Goal: Information Seeking & Learning: Learn about a topic

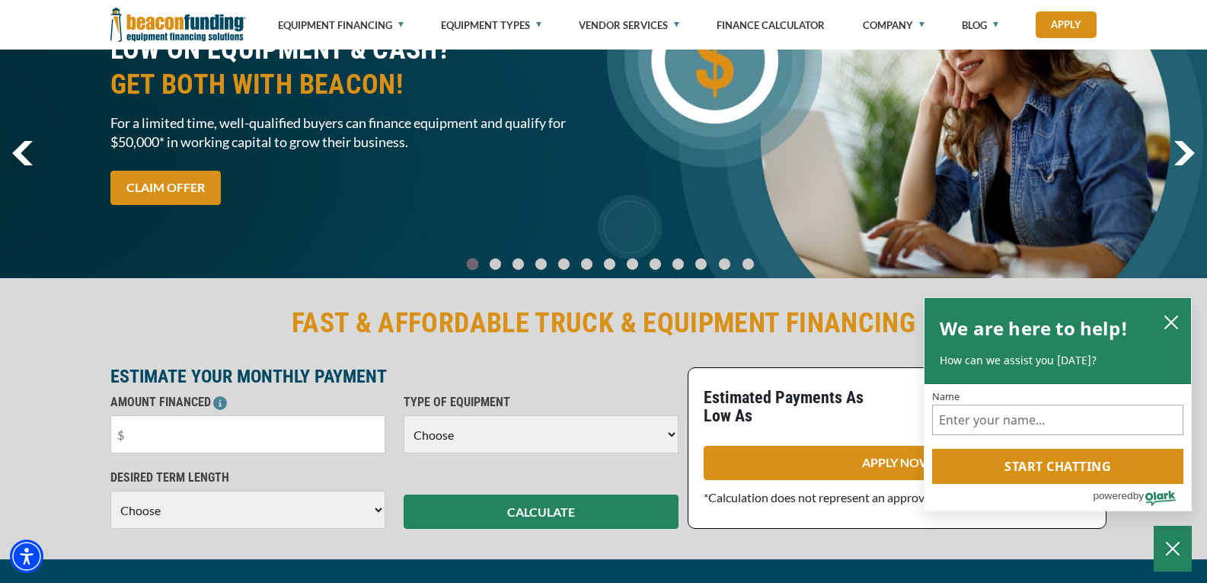
scroll to position [110, 0]
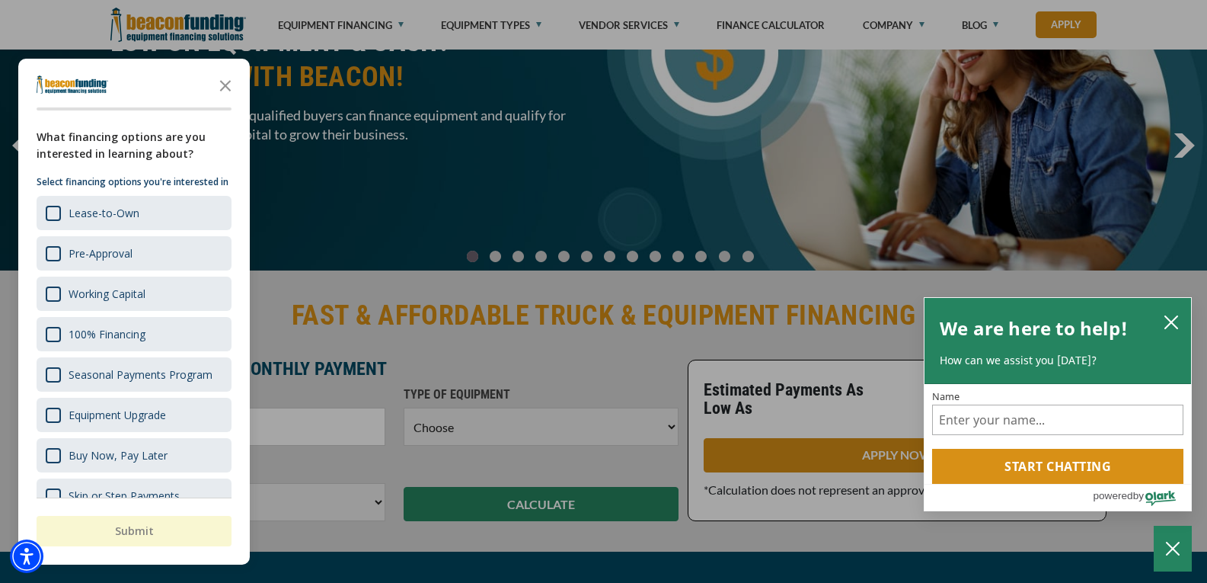
click at [825, 203] on div "button" at bounding box center [603, 291] width 1207 height 583
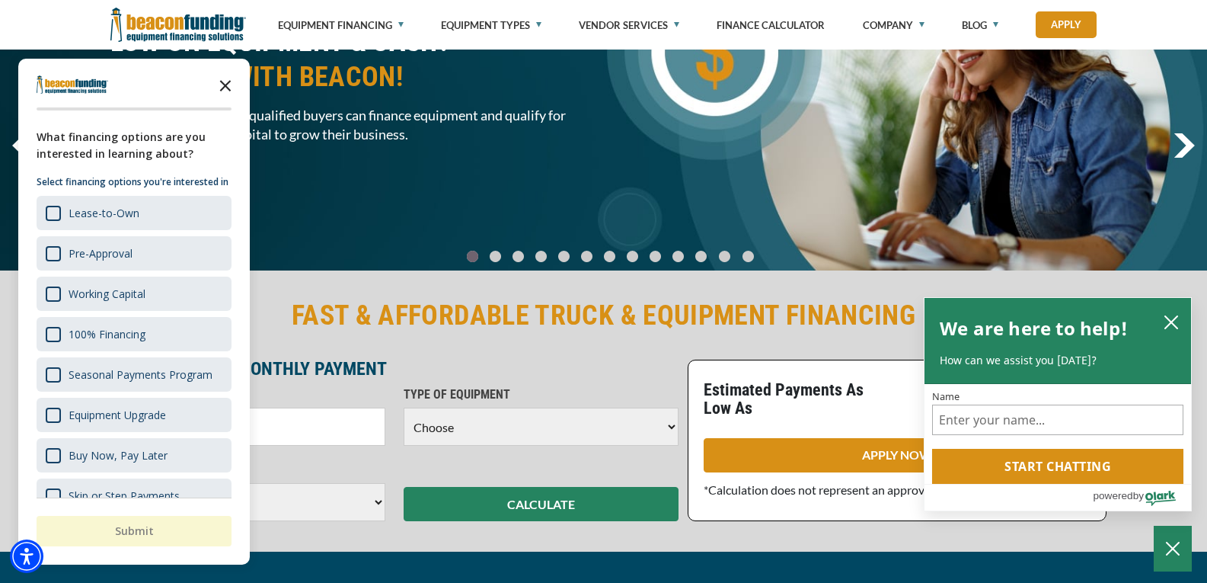
click at [228, 81] on icon "Close the survey" at bounding box center [225, 84] width 30 height 30
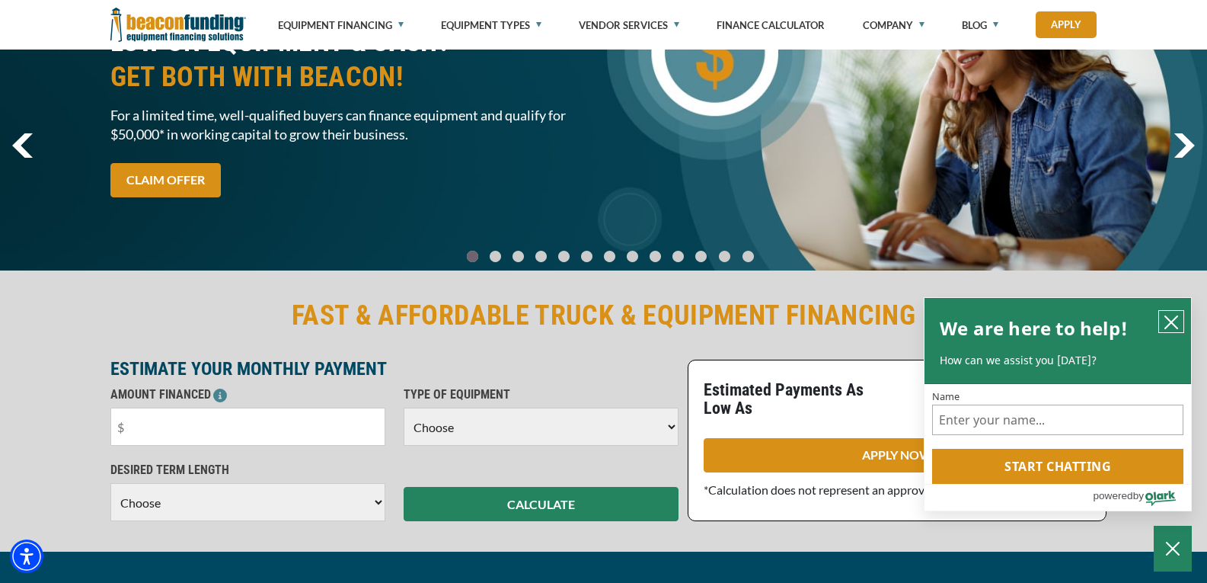
click at [1170, 315] on icon "close chatbox" at bounding box center [1171, 322] width 15 height 15
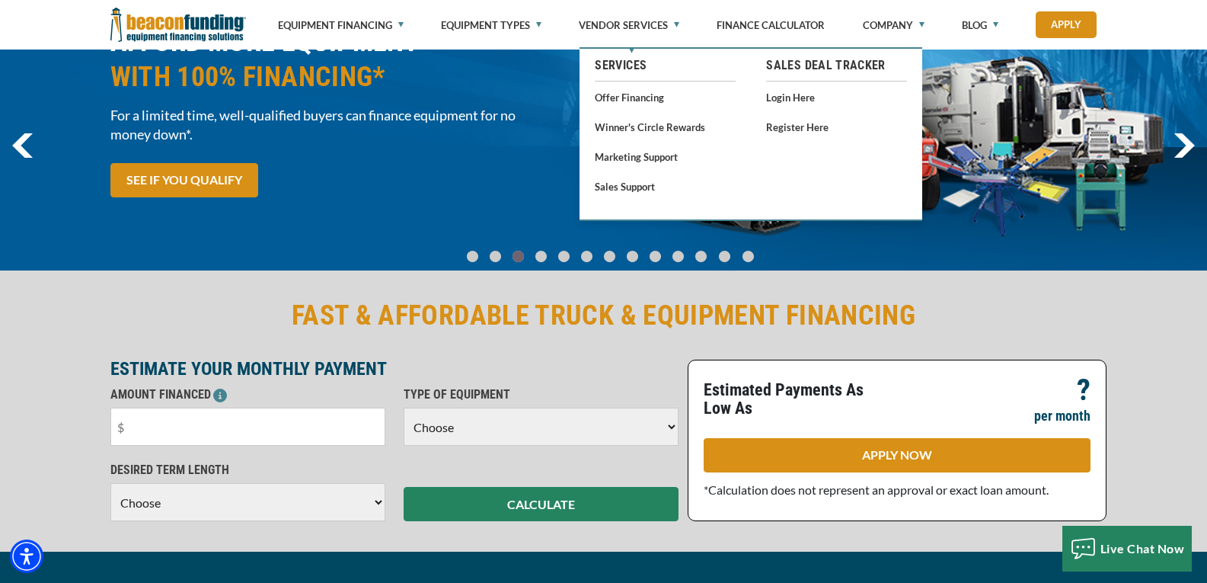
click at [631, 100] on link "Offer Financing" at bounding box center [665, 97] width 141 height 19
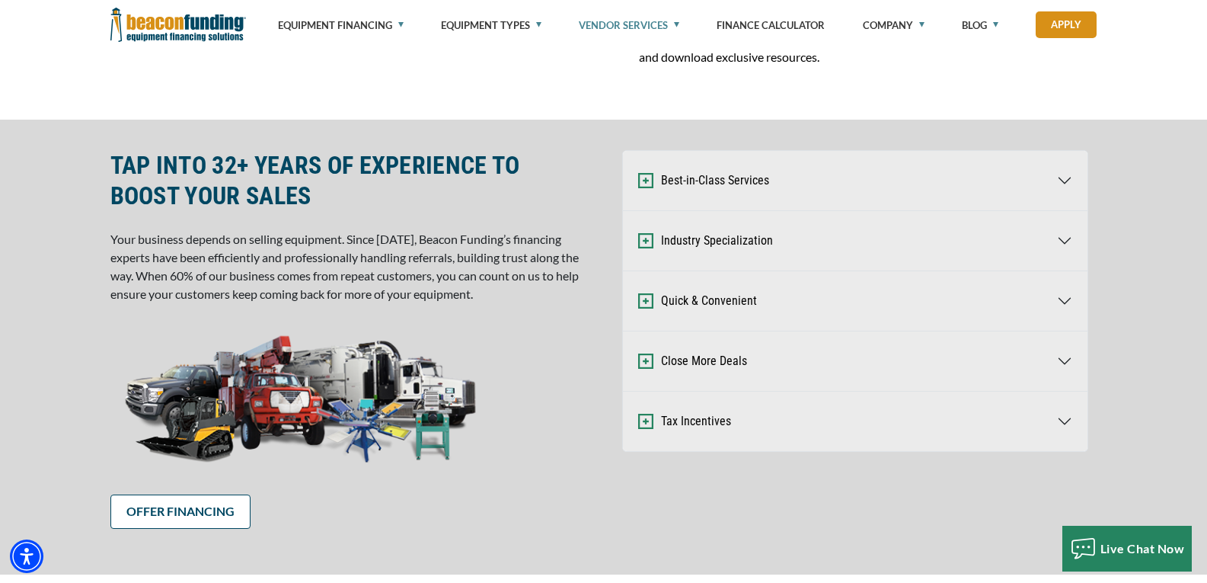
scroll to position [637, 0]
